Goal: Check status: Check status

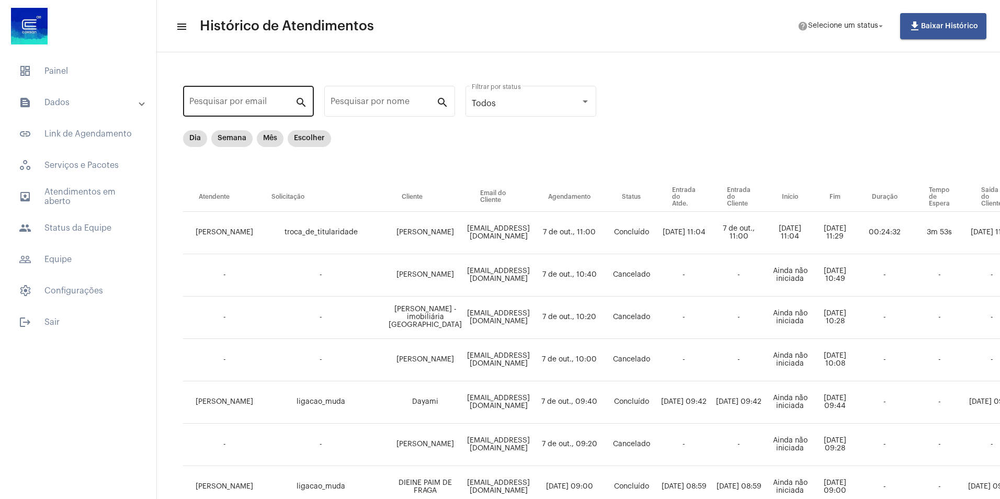
click at [242, 107] on input "Pesquisar por email" at bounding box center [242, 103] width 106 height 9
paste input "[EMAIL_ADDRESS][DOMAIN_NAME]"
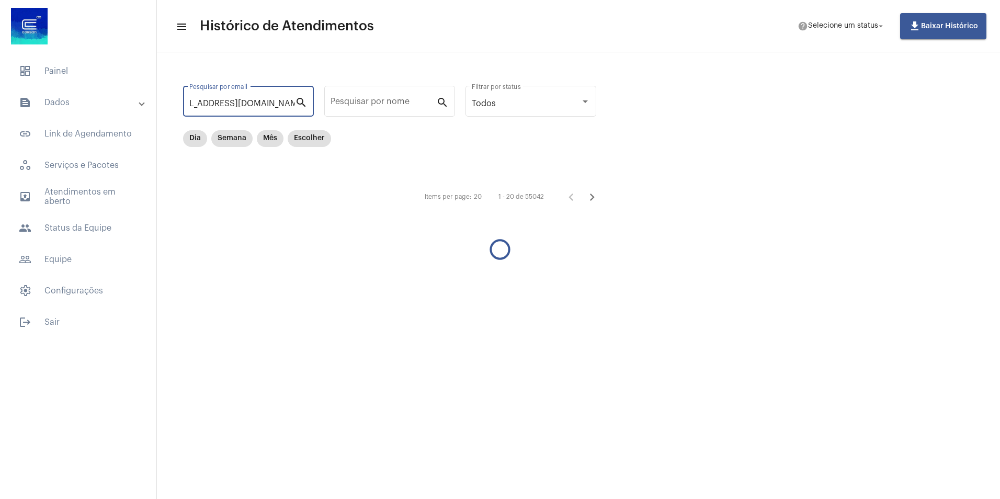
type input "[EMAIL_ADDRESS][DOMAIN_NAME]"
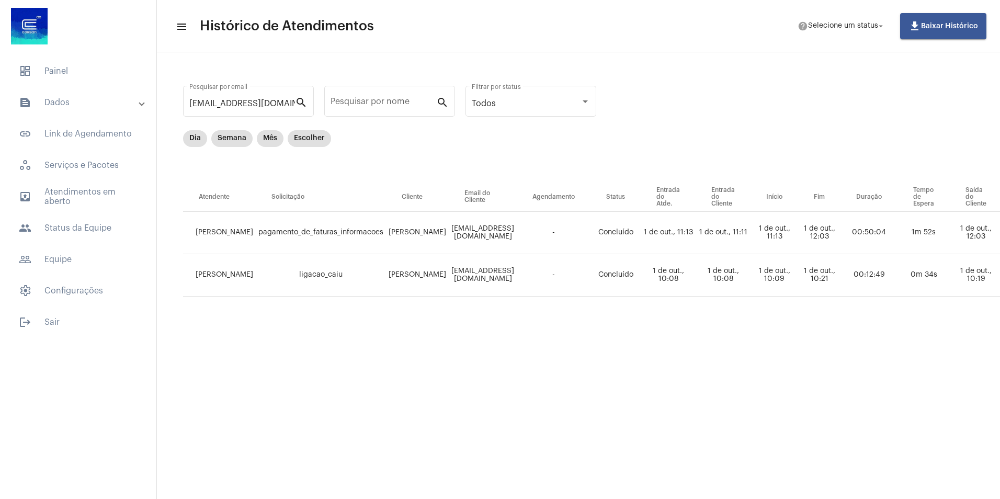
click at [556, 418] on mat-sidenav-content "menu Histórico de Atendimentos help Selecione um status arrow_drop_down file_do…" at bounding box center [578, 249] width 843 height 499
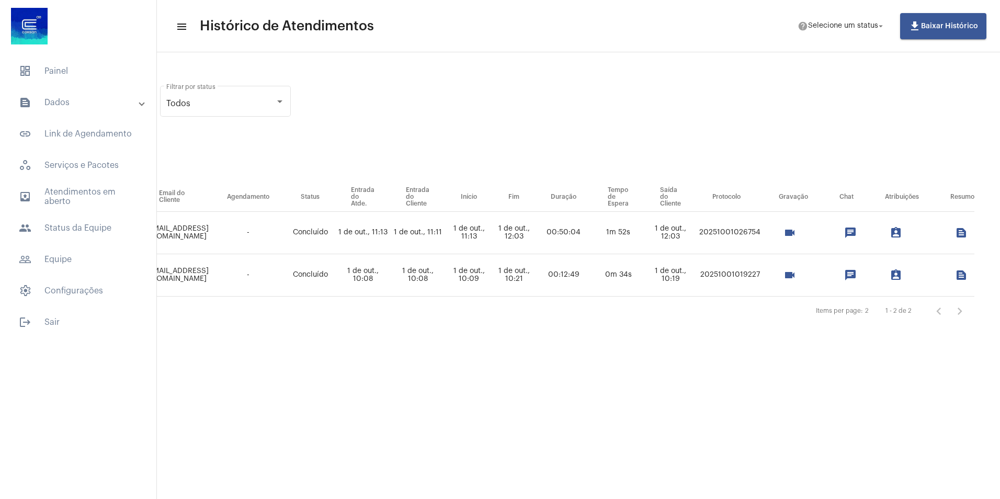
scroll to position [0, 332]
click at [797, 237] on button "videocam" at bounding box center [789, 232] width 21 height 21
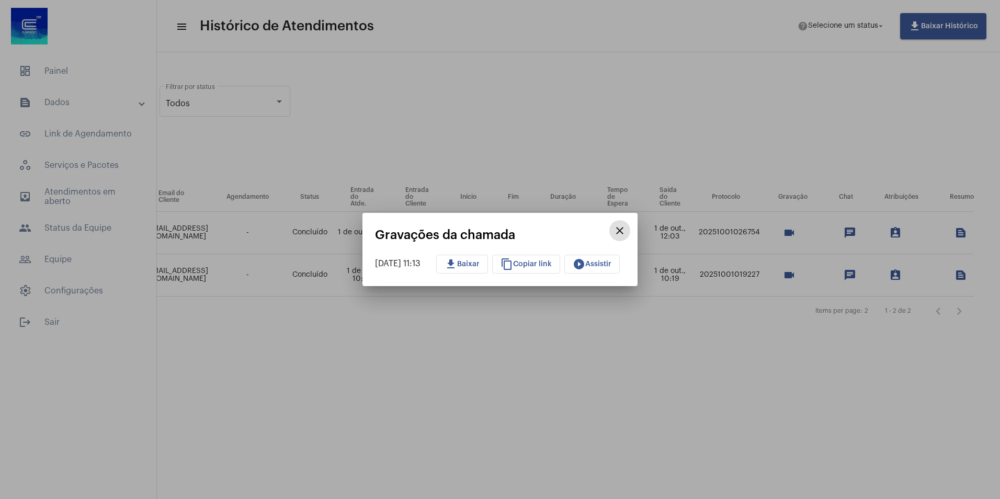
click at [467, 267] on span "download Baixar" at bounding box center [461, 263] width 35 height 7
click at [626, 232] on mat-icon "close" at bounding box center [619, 230] width 13 height 13
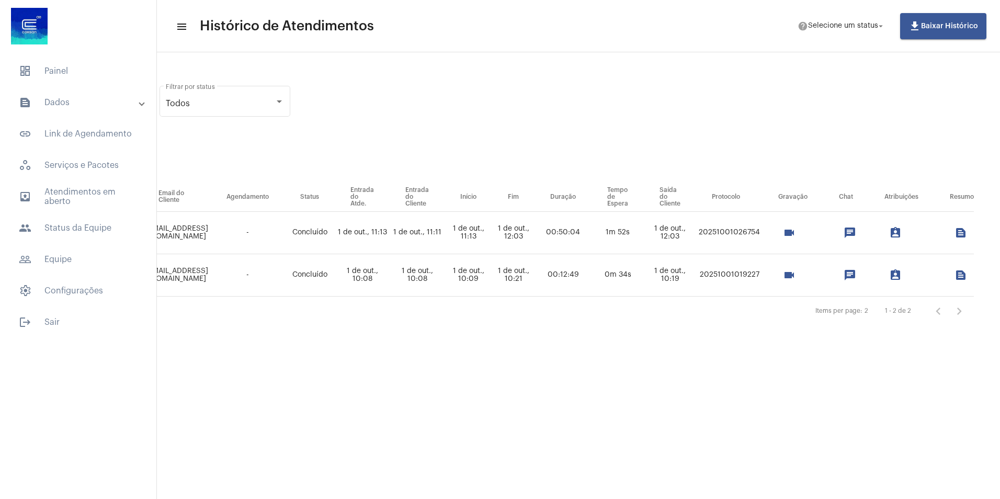
click at [906, 231] on div "assignment_ind" at bounding box center [901, 232] width 64 height 21
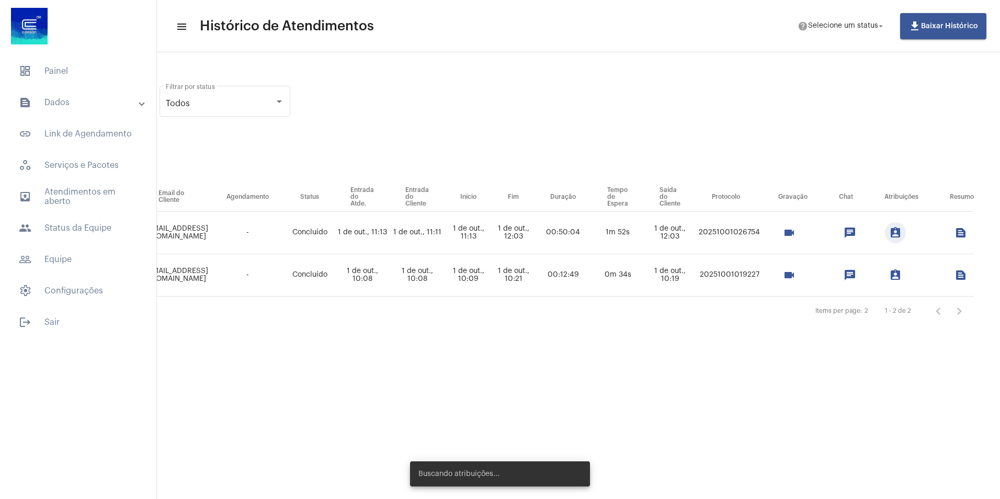
click at [896, 232] on mat-icon "assignment_ind" at bounding box center [895, 232] width 13 height 13
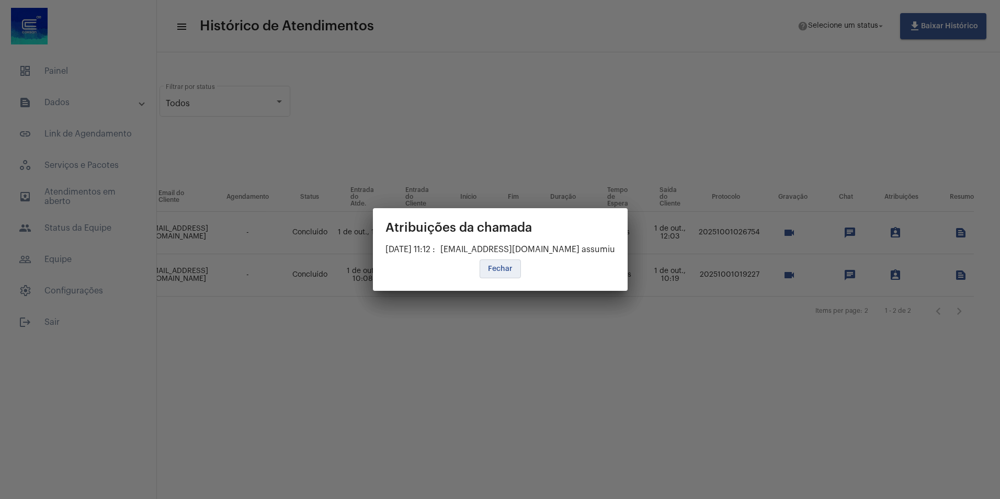
click at [497, 264] on button "Fechar" at bounding box center [500, 268] width 41 height 19
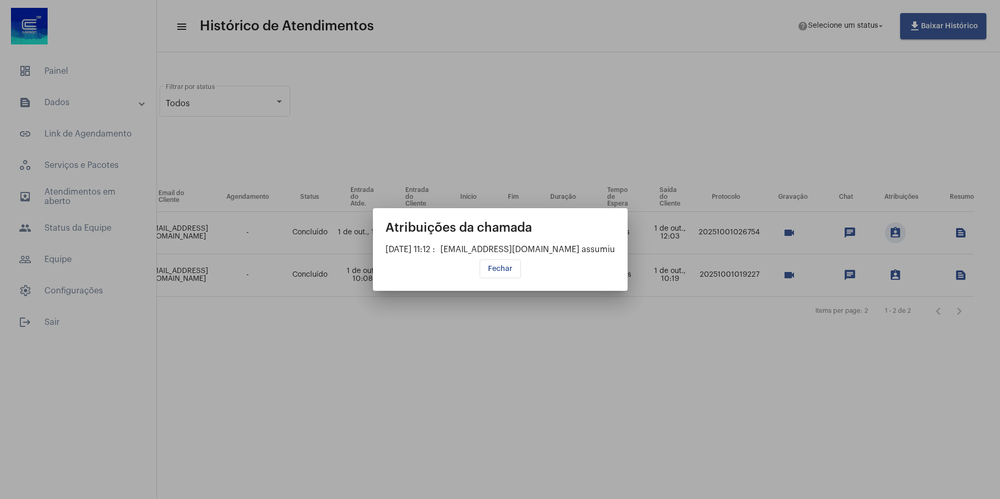
click at [489, 267] on span "Fechar" at bounding box center [500, 268] width 25 height 7
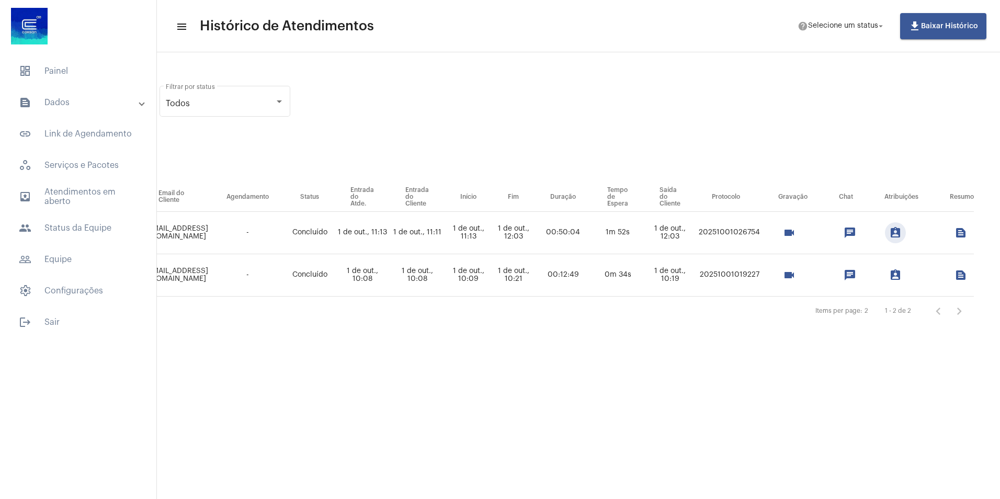
click at [959, 237] on mat-icon "text_snippet_outlined" at bounding box center [960, 232] width 13 height 13
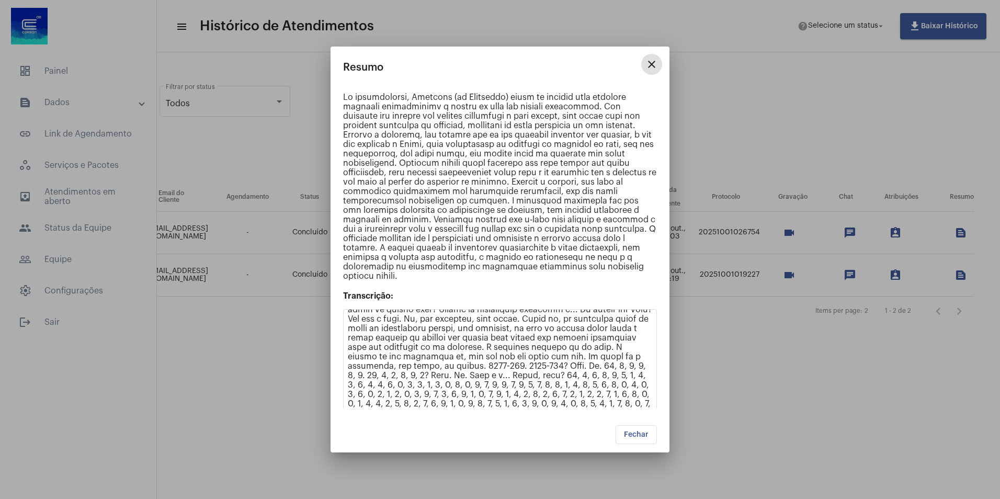
scroll to position [0, 0]
drag, startPoint x: 509, startPoint y: 319, endPoint x: 639, endPoint y: 383, distance: 145.0
drag, startPoint x: 639, startPoint y: 383, endPoint x: 611, endPoint y: 380, distance: 28.4
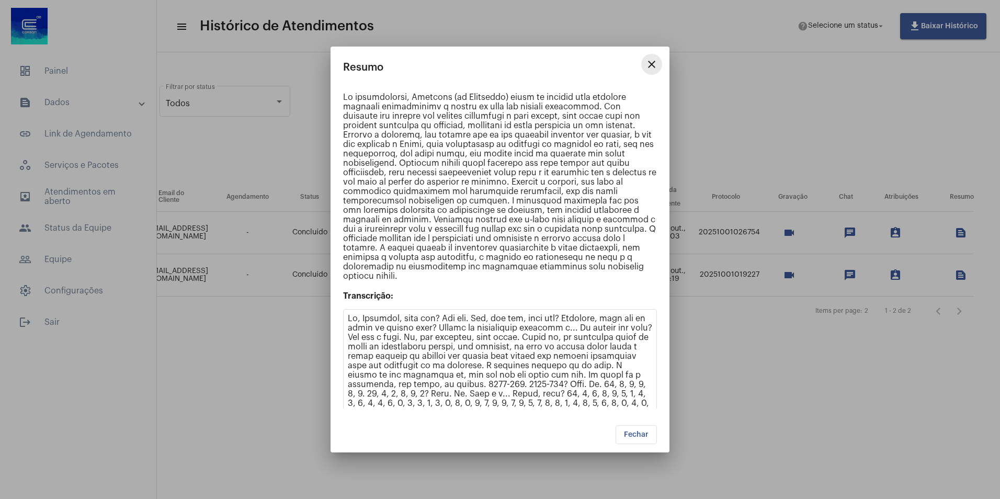
click at [656, 65] on mat-icon "close" at bounding box center [651, 64] width 13 height 13
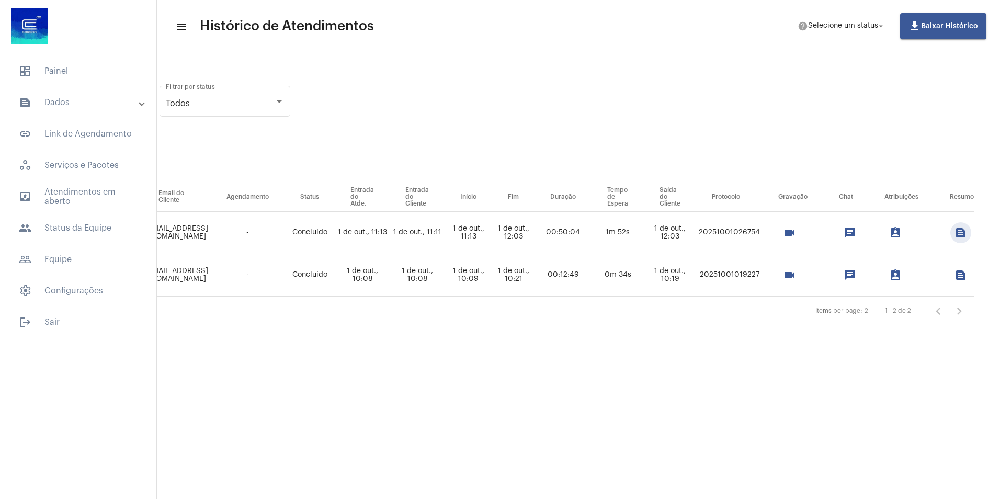
click at [847, 233] on mat-icon "chat" at bounding box center [849, 232] width 13 height 13
click at [643, 103] on div "[EMAIL_ADDRESS][DOMAIN_NAME] Pesquisar por email search Pesquisar por nome sear…" at bounding box center [425, 202] width 1128 height 279
click at [789, 240] on button "videocam" at bounding box center [789, 232] width 21 height 21
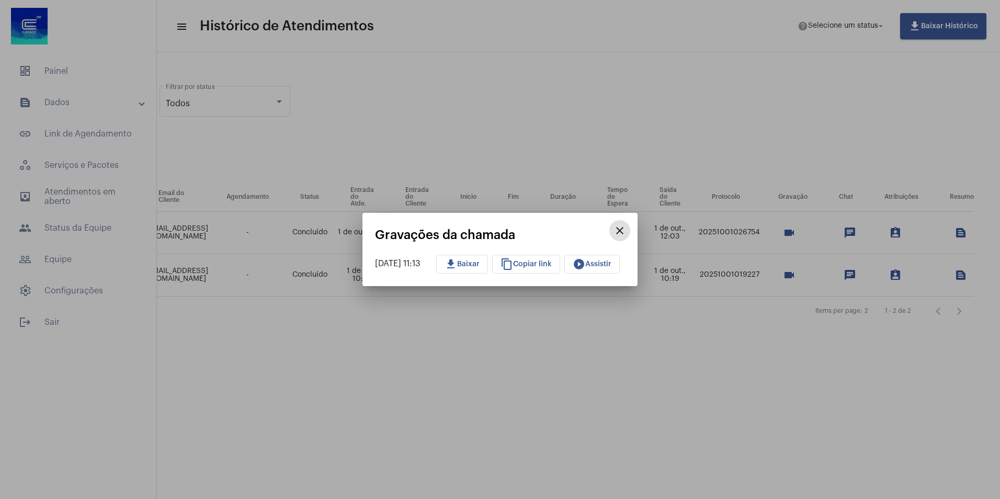
click at [606, 259] on button "play_circle_filled Assistir" at bounding box center [591, 264] width 55 height 19
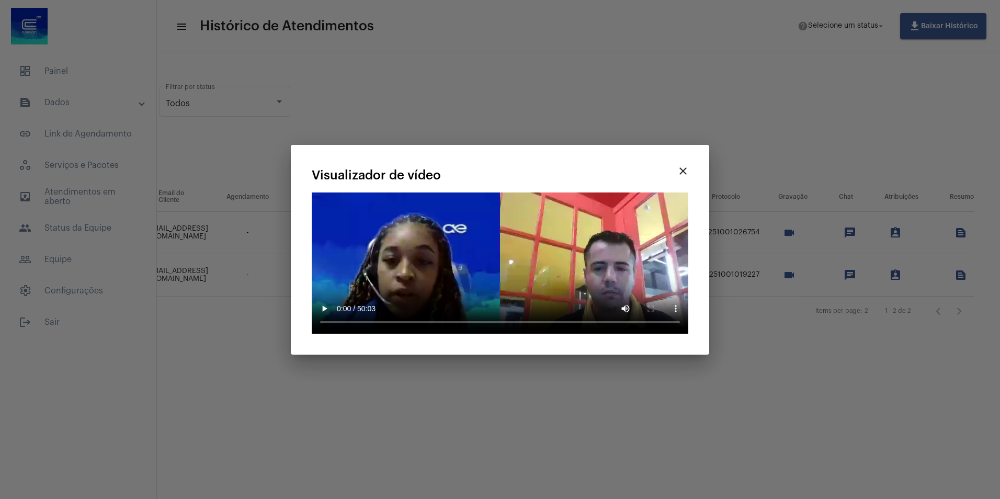
scroll to position [0, 327]
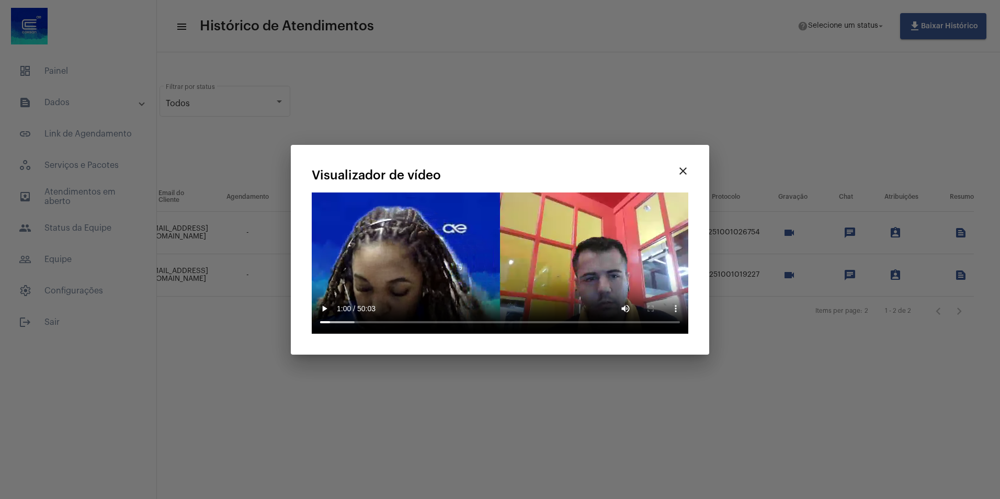
click at [473, 356] on div "close Gravações da chamada [DATE] 11:13 download Baixar content_copy Copiar lin…" at bounding box center [500, 249] width 1000 height 499
click at [683, 168] on mat-icon "close" at bounding box center [683, 171] width 13 height 13
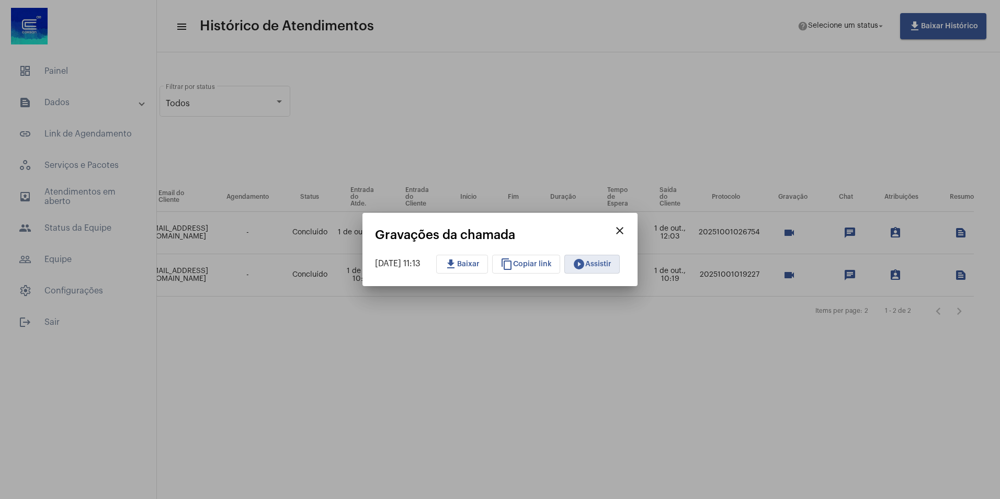
click at [626, 227] on mat-icon "close" at bounding box center [619, 230] width 13 height 13
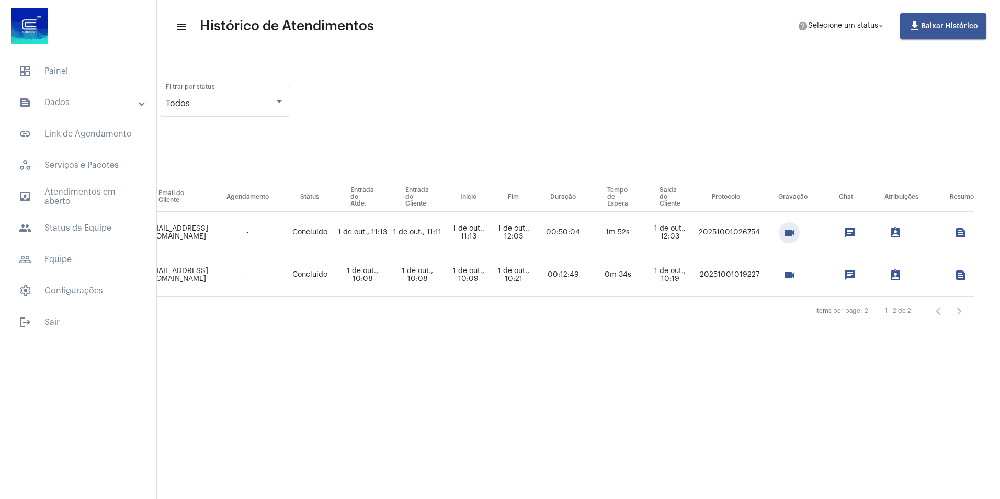
click at [856, 230] on mat-icon "chat" at bounding box center [849, 232] width 13 height 13
drag, startPoint x: 706, startPoint y: 232, endPoint x: 769, endPoint y: 231, distance: 62.2
click at [769, 231] on tr "[PERSON_NAME] AVILA pagamento_de_faturas_informacoes [PERSON_NAME] [EMAIL_ADDRE…" at bounding box center [425, 233] width 1097 height 42
copy tr "20251001026754 videocam chat assignment_ind text_snippet_outlined"
click at [637, 150] on div "[EMAIL_ADDRESS][DOMAIN_NAME] Pesquisar por email search Pesquisar por nome sear…" at bounding box center [425, 202] width 1128 height 279
